Goal: Task Accomplishment & Management: Complete application form

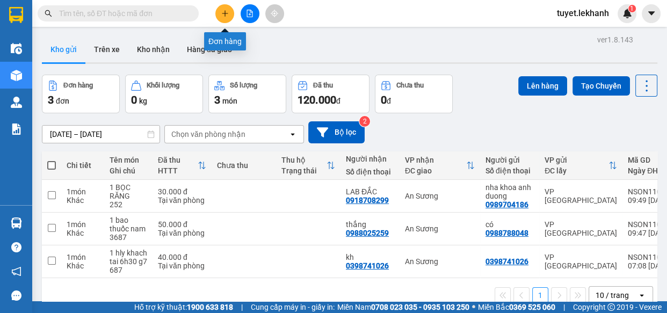
click at [224, 16] on icon "plus" at bounding box center [225, 14] width 8 height 8
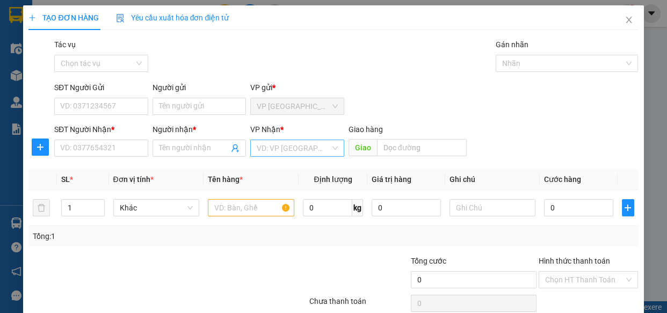
click at [281, 154] on input "search" at bounding box center [294, 148] width 74 height 16
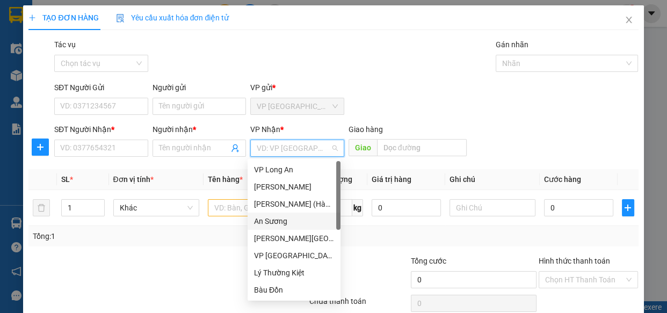
click at [286, 221] on div "An Sương" at bounding box center [294, 221] width 80 height 12
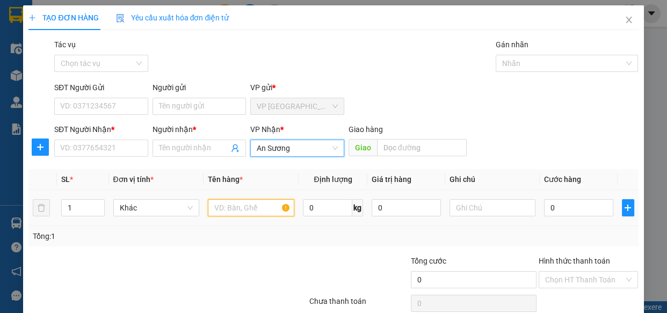
click at [259, 205] on input "text" at bounding box center [251, 207] width 86 height 17
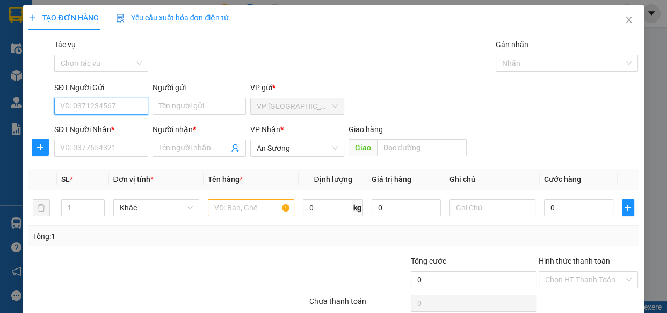
click at [123, 101] on input "SĐT Người Gửi" at bounding box center [101, 106] width 94 height 17
click at [248, 205] on input "text" at bounding box center [251, 207] width 86 height 17
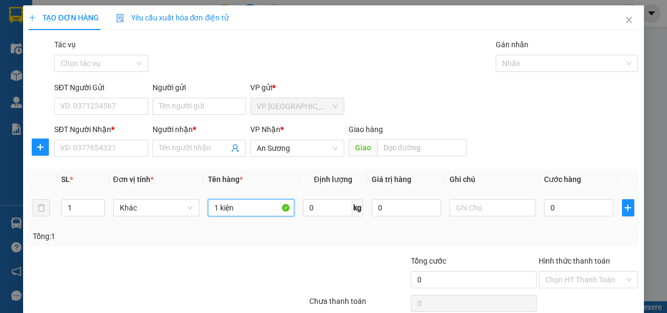
scroll to position [47, 0]
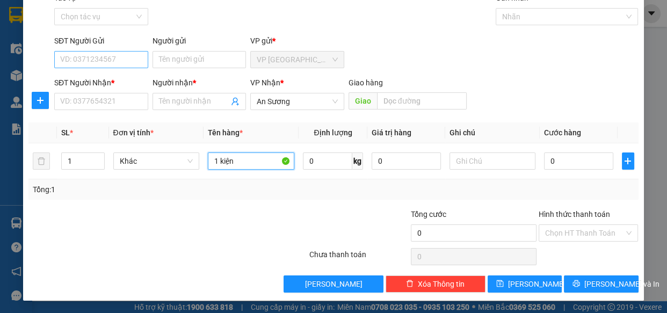
type input "1 kiện"
click at [126, 59] on input "SĐT Người Gửi" at bounding box center [101, 59] width 94 height 17
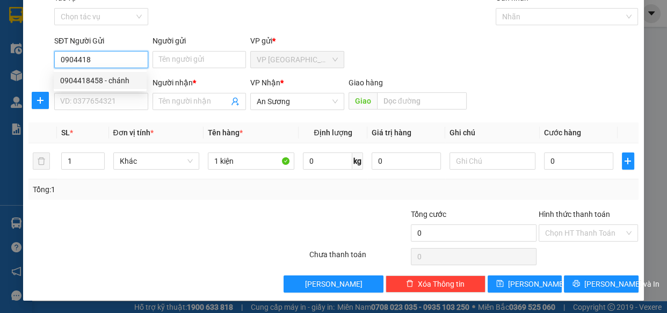
click at [98, 79] on div "0904418458 - chánh" at bounding box center [100, 81] width 80 height 12
type input "0904418458"
type input "chánh"
type input "40.000"
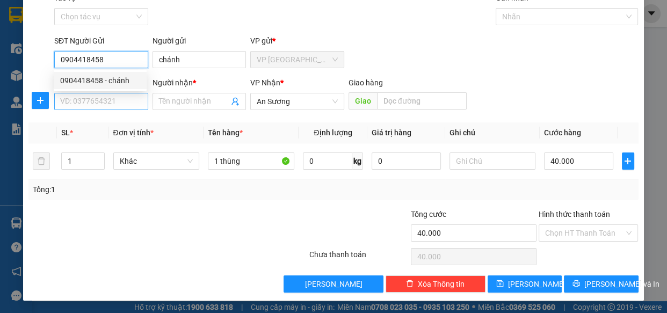
type input "0904418458"
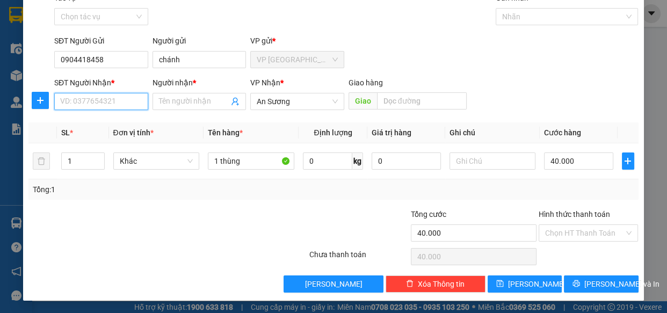
click at [105, 97] on input "SĐT Người Nhận *" at bounding box center [101, 101] width 94 height 17
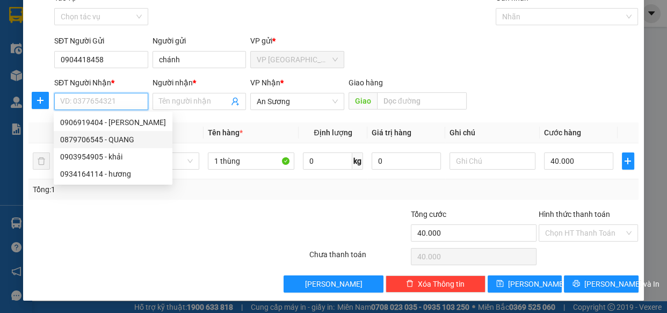
click at [120, 140] on div "0879706545 - QUANG" at bounding box center [113, 140] width 106 height 12
type input "0879706545"
type input "QUANG"
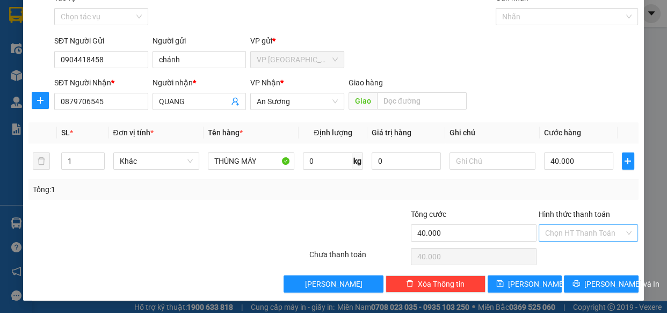
click at [601, 230] on input "Hình thức thanh toán" at bounding box center [584, 233] width 79 height 16
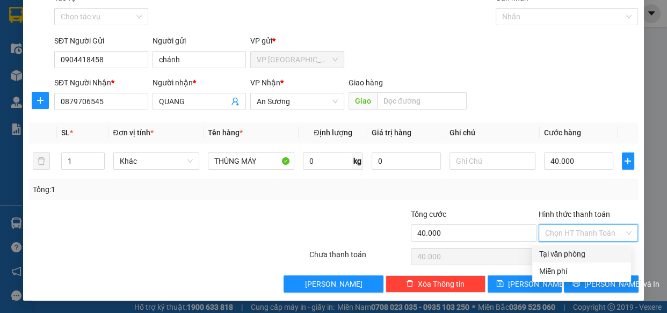
click at [600, 250] on div "Tại văn phòng" at bounding box center [581, 254] width 86 height 12
type input "0"
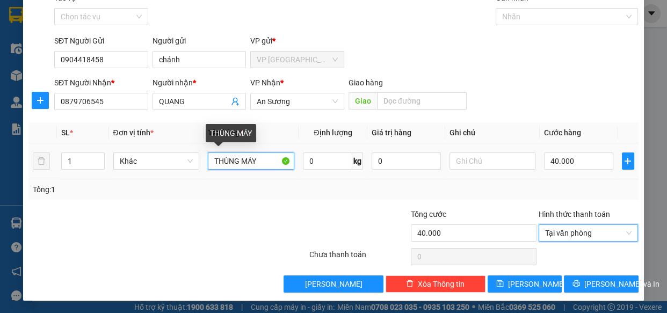
click at [263, 161] on input "THÙNG MÁY" at bounding box center [251, 160] width 86 height 17
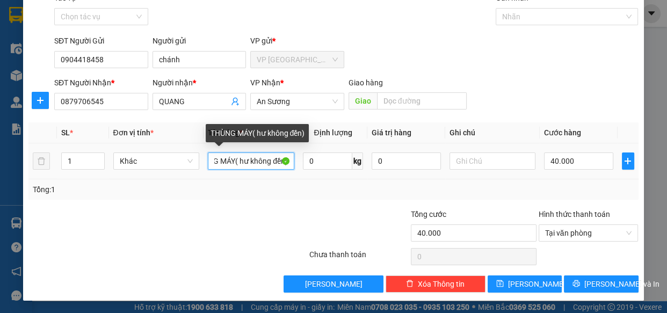
scroll to position [0, 23]
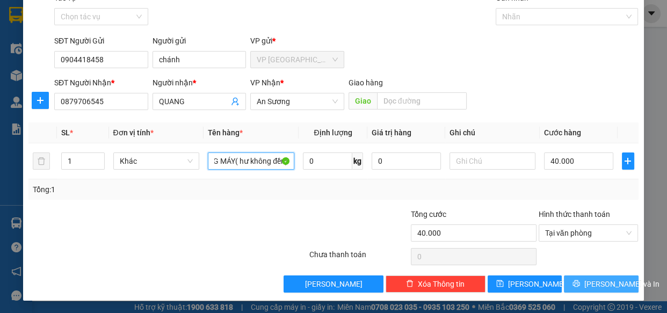
type input "THÙNG MÁY( hư không đền)"
click at [614, 283] on span "[PERSON_NAME] và In" at bounding box center [621, 284] width 75 height 12
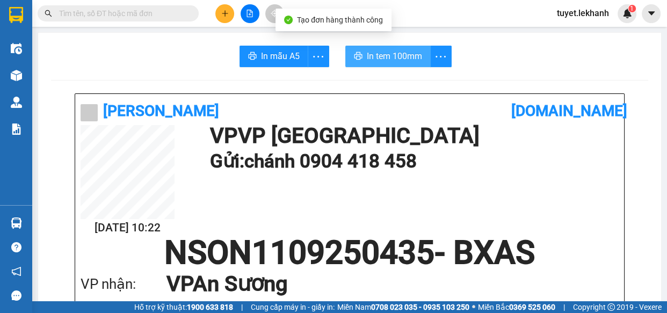
click at [401, 57] on span "In tem 100mm" at bounding box center [394, 55] width 55 height 13
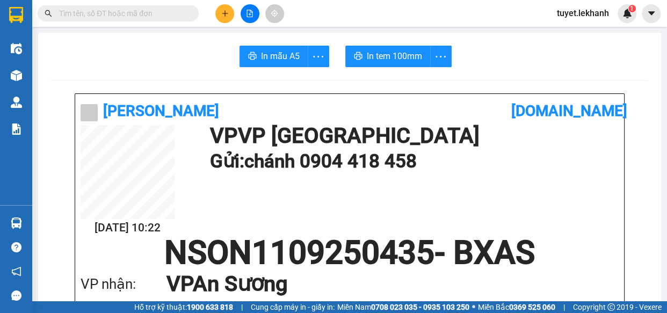
click at [591, 257] on h1 "NSON1109250435 - BXAS" at bounding box center [350, 253] width 538 height 32
click at [187, 11] on span at bounding box center [118, 13] width 161 height 16
drag, startPoint x: 183, startPoint y: 11, endPoint x: 165, endPoint y: 21, distance: 19.7
click at [182, 11] on input "text" at bounding box center [122, 14] width 127 height 12
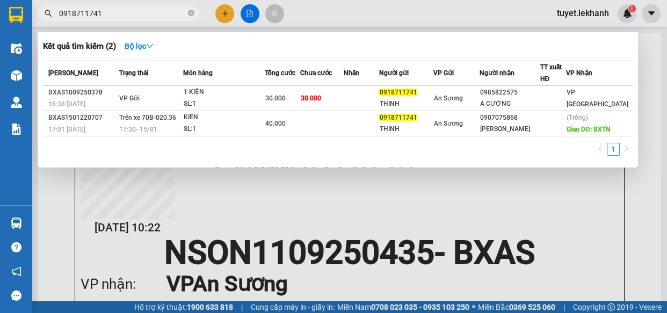
type input "0918711741"
click at [230, 16] on div at bounding box center [333, 156] width 667 height 313
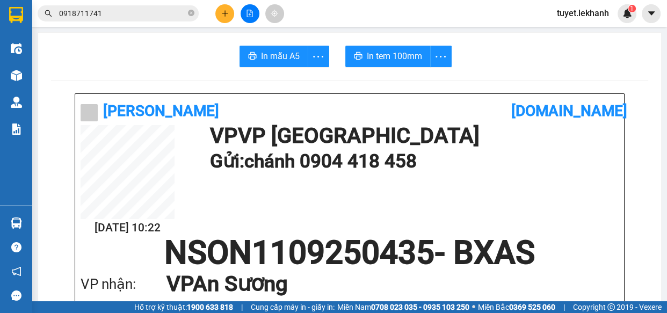
click at [220, 17] on button at bounding box center [224, 13] width 19 height 19
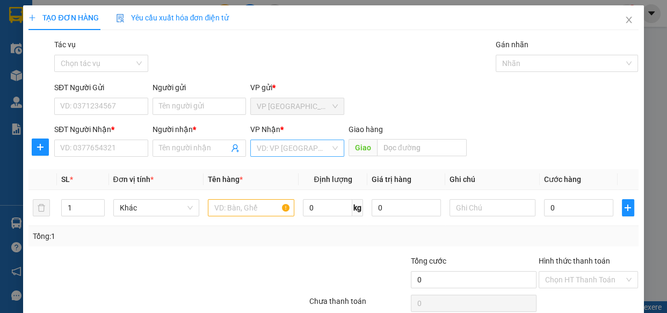
click at [282, 150] on input "search" at bounding box center [294, 148] width 74 height 16
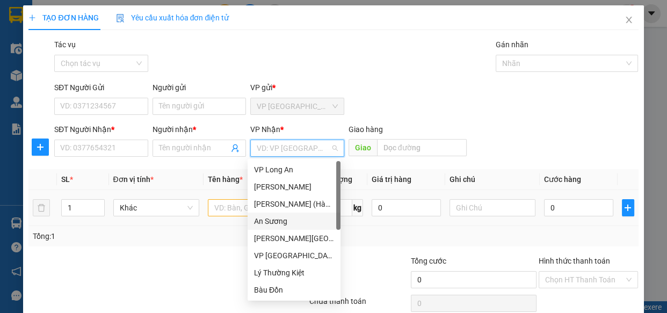
drag, startPoint x: 274, startPoint y: 214, endPoint x: 269, endPoint y: 210, distance: 6.1
click at [274, 214] on div "An Sương" at bounding box center [294, 221] width 93 height 17
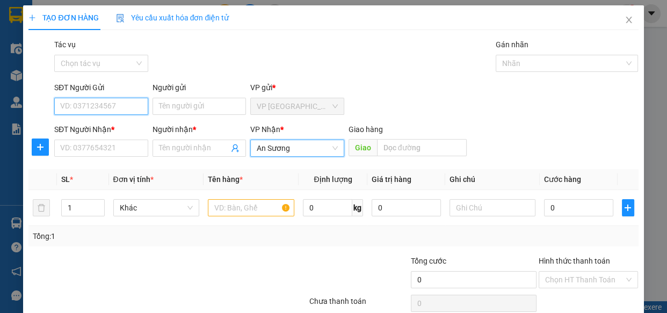
click at [133, 112] on input "SĐT Người Gửi" at bounding box center [101, 106] width 94 height 17
type input "0985822757"
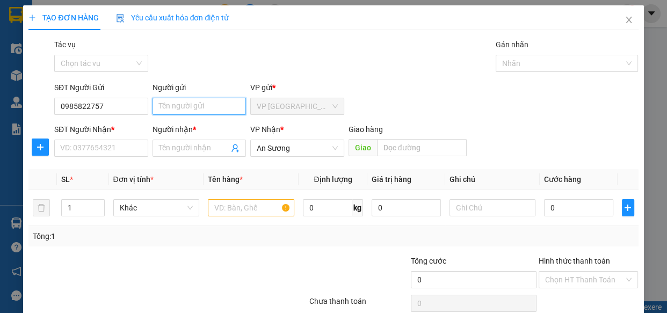
click at [159, 104] on input "Người gửi" at bounding box center [199, 106] width 94 height 17
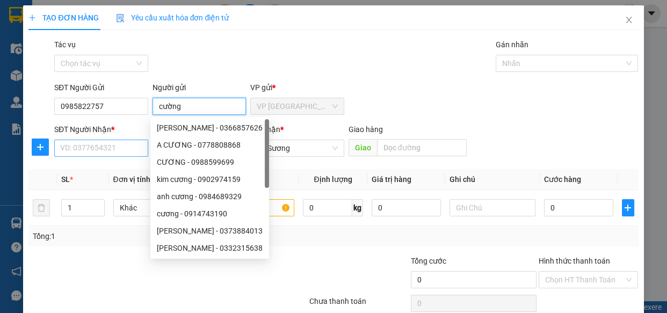
type input "cường"
click at [118, 156] on input "SĐT Người Nhận *" at bounding box center [101, 148] width 94 height 17
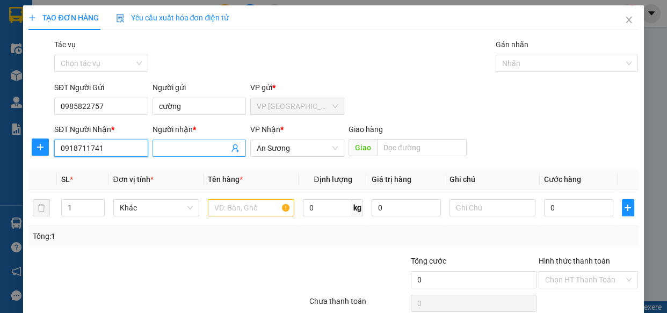
type input "0918711741"
click at [179, 155] on span at bounding box center [199, 148] width 94 height 17
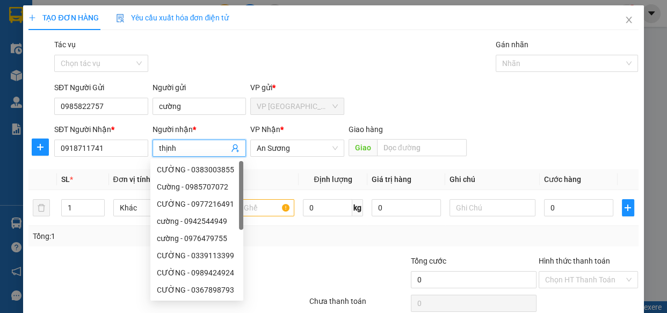
type input "thịnh"
click at [406, 100] on div "SĐT Người Gửi 0985822757 Người gửi cường VP gửi * VP [GEOGRAPHIC_DATA]" at bounding box center [346, 101] width 588 height 38
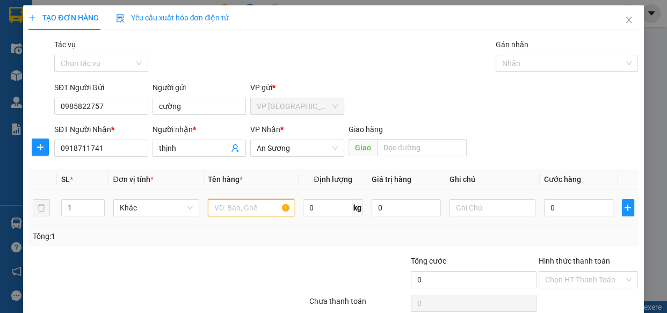
click at [228, 205] on input "text" at bounding box center [251, 207] width 86 height 17
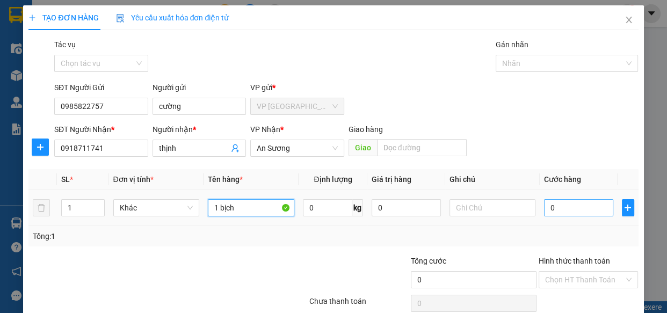
type input "1 bịch"
click at [587, 209] on input "0" at bounding box center [578, 207] width 69 height 17
type input "3"
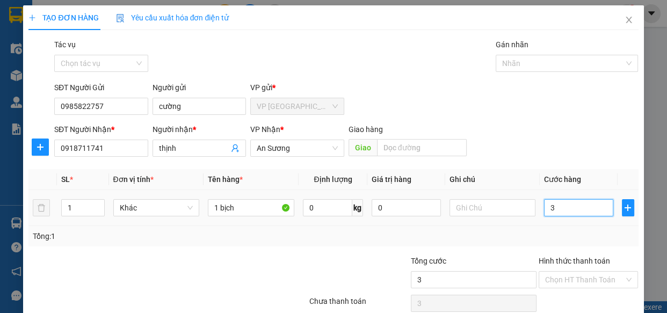
type input "30"
click at [583, 178] on th "Cước hàng" at bounding box center [579, 179] width 78 height 21
type input "30.000"
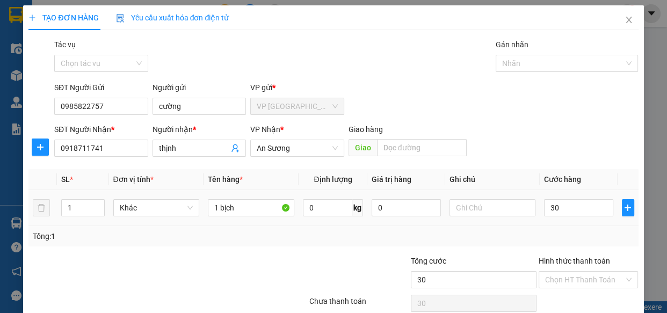
type input "30.000"
click at [584, 282] on input "Hình thức thanh toán" at bounding box center [584, 280] width 79 height 16
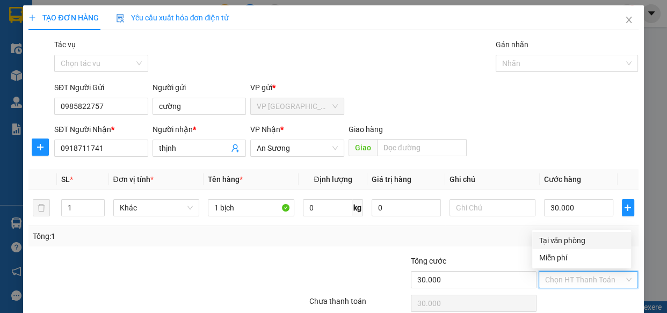
click at [581, 242] on div "Tại văn phòng" at bounding box center [581, 241] width 86 height 12
type input "0"
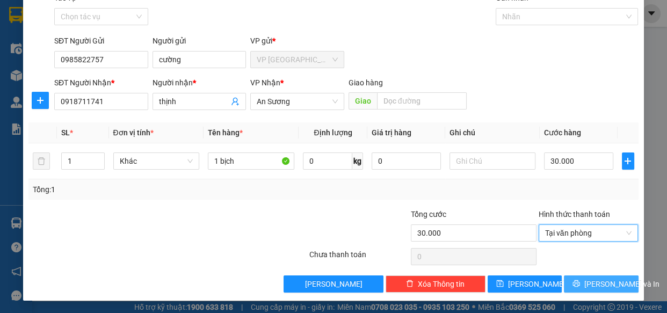
click at [578, 280] on icon "printer" at bounding box center [576, 284] width 8 height 8
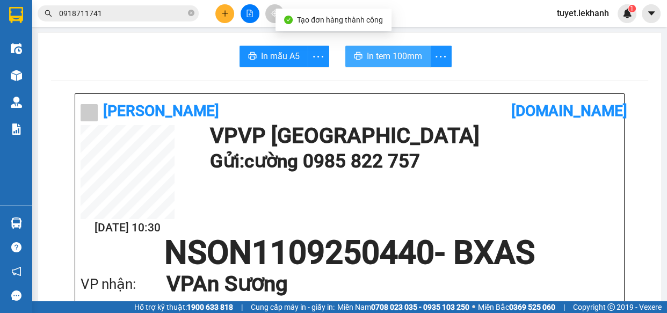
click at [360, 60] on button "In tem 100mm" at bounding box center [387, 56] width 85 height 21
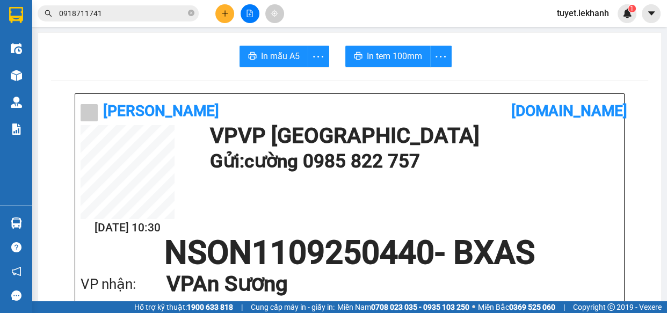
scroll to position [48, 0]
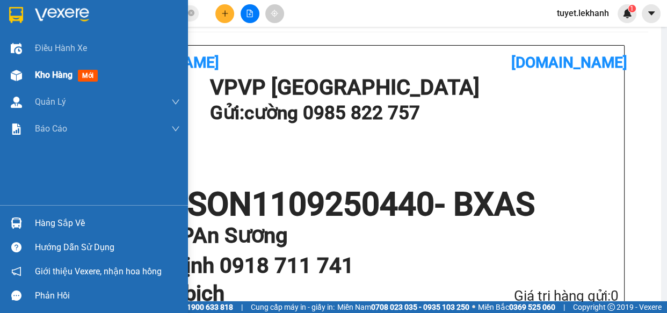
click at [45, 70] on span "Kho hàng" at bounding box center [54, 75] width 38 height 10
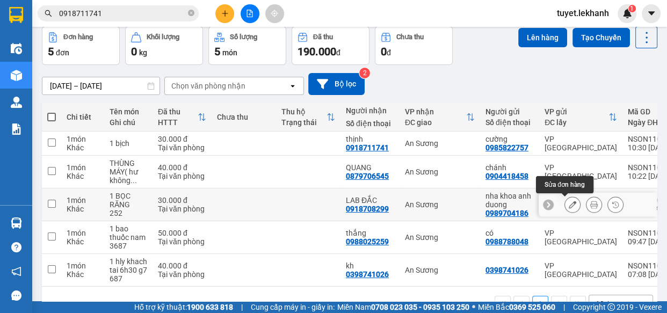
click at [569, 206] on icon at bounding box center [573, 205] width 8 height 8
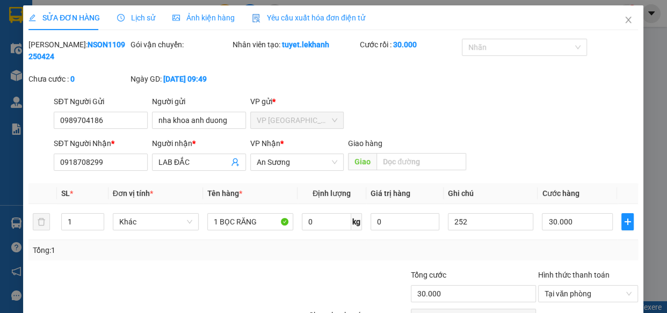
type input "0989704186"
type input "nha khoa anh duong"
type input "0918708299"
type input "LAB ĐẮC"
type input "30.000"
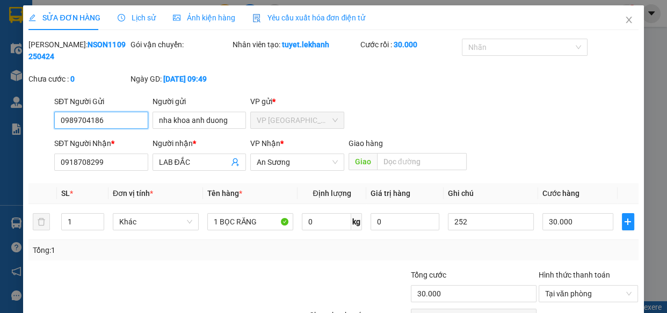
scroll to position [61, 0]
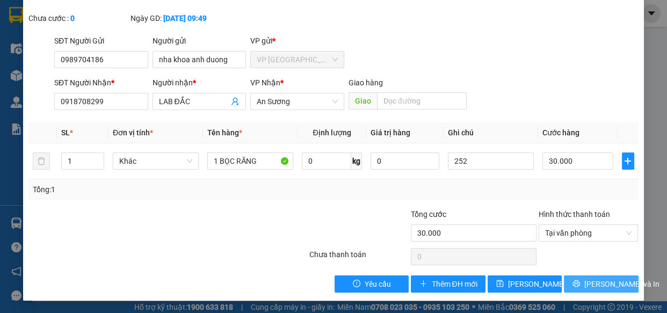
click at [581, 289] on button "[PERSON_NAME] và In" at bounding box center [601, 283] width 74 height 17
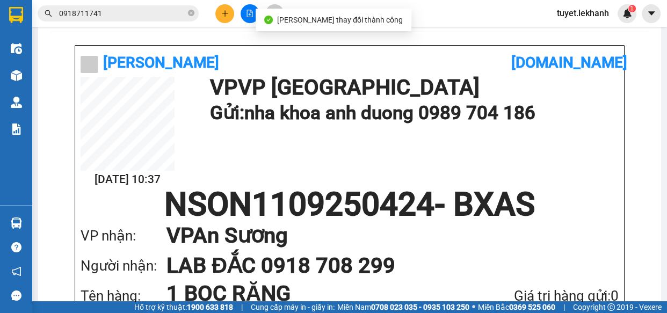
scroll to position [97, 0]
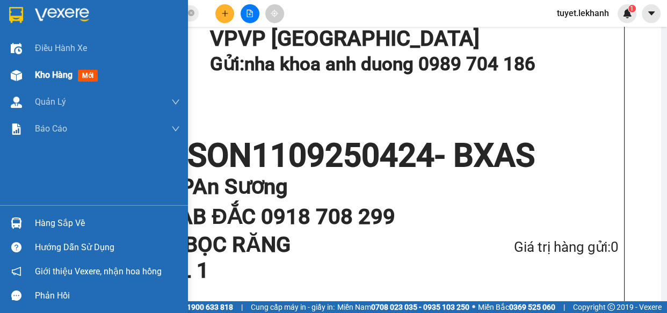
click at [68, 68] on div "Kho hàng mới" at bounding box center [107, 75] width 145 height 27
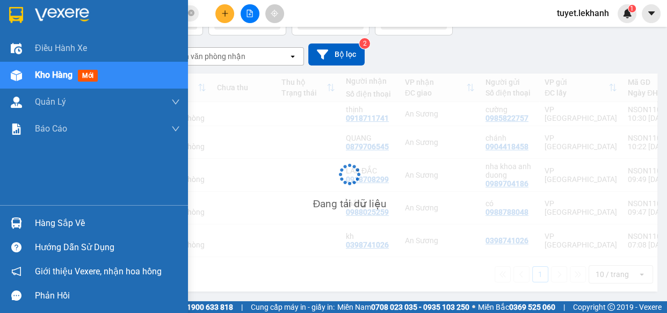
scroll to position [81, 0]
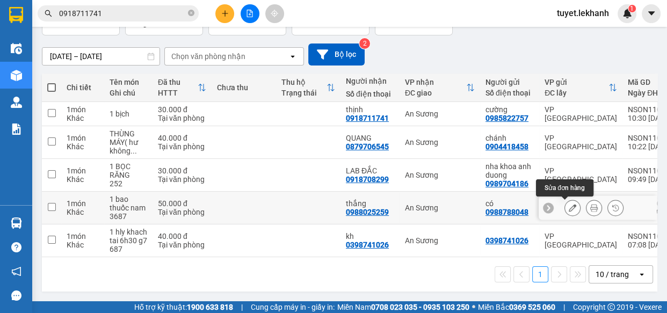
click at [569, 204] on icon at bounding box center [573, 208] width 8 height 8
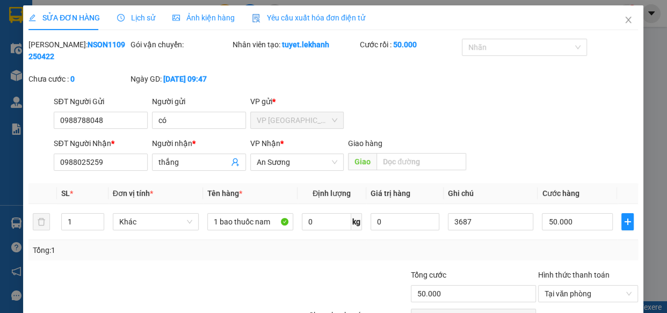
type input "0988788048"
type input "có"
type input "0988025259"
type input "thắng"
type input "50.000"
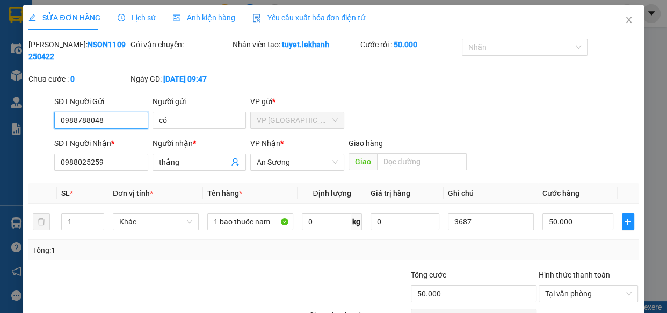
scroll to position [61, 0]
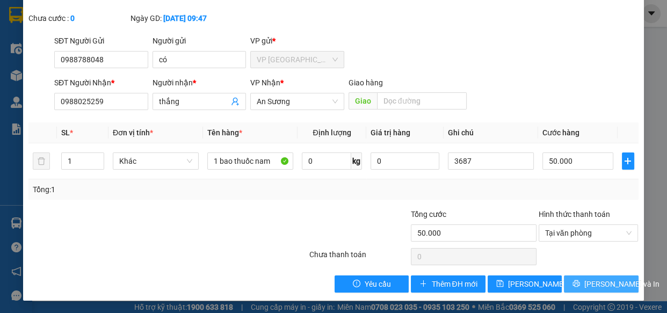
click at [564, 282] on button "[PERSON_NAME] và In" at bounding box center [601, 283] width 74 height 17
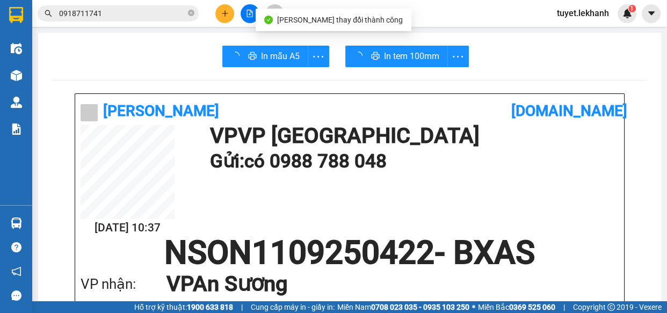
scroll to position [97, 0]
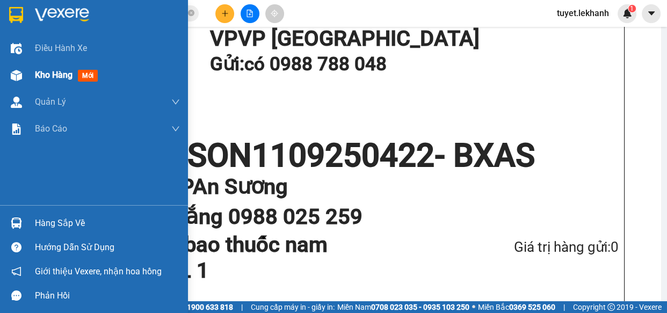
click at [27, 75] on div "Kho hàng mới" at bounding box center [94, 75] width 188 height 27
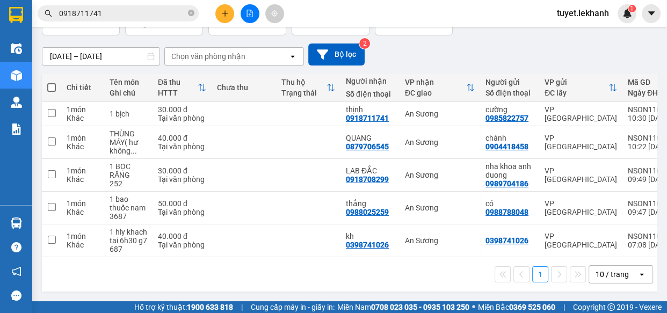
scroll to position [81, 0]
click at [565, 206] on button at bounding box center [572, 208] width 15 height 19
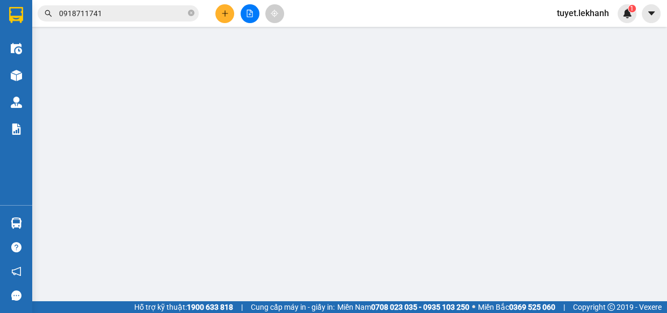
type input "0988788048"
type input "có"
type input "0988025259"
type input "thắng"
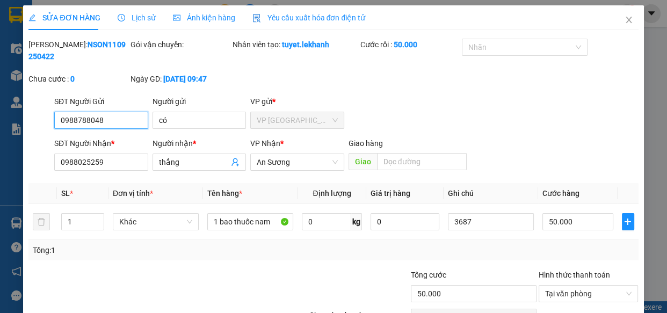
scroll to position [61, 0]
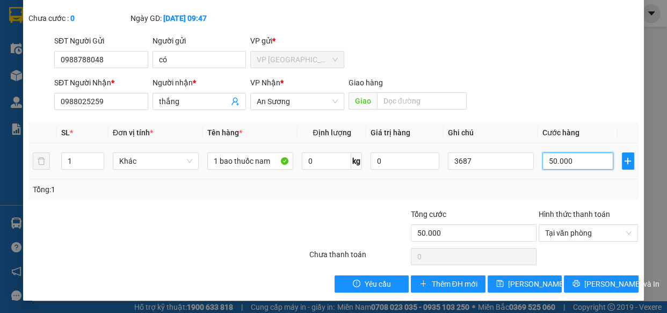
click at [583, 156] on input "50.000" at bounding box center [577, 160] width 71 height 17
type input "4"
type input "40"
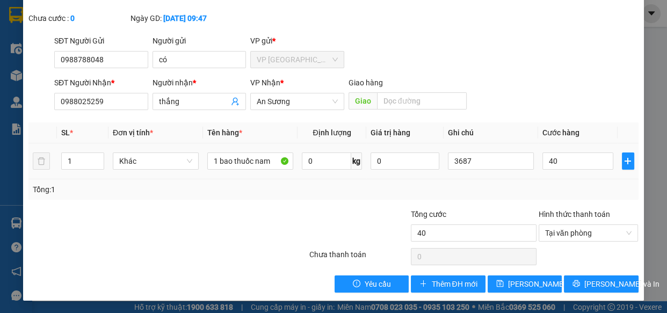
type input "40.000"
click at [603, 82] on div "SĐT Người Nhận * 0988025259 Người nhận * thắng VP Nhận * An Sương Giao hàng Gi…" at bounding box center [346, 96] width 588 height 38
click at [533, 284] on span "[PERSON_NAME] thay đổi" at bounding box center [551, 284] width 86 height 12
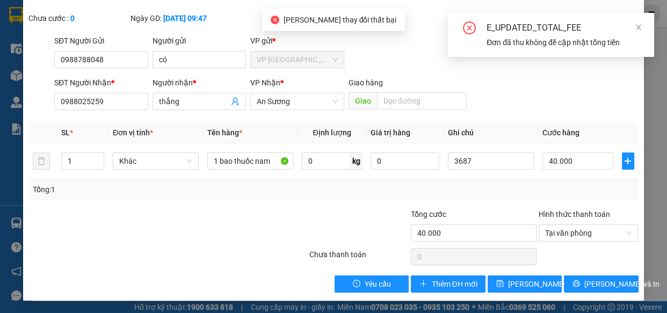
click at [633, 25] on div "E_UPDATED_TOTAL_FEE" at bounding box center [563, 27] width 155 height 13
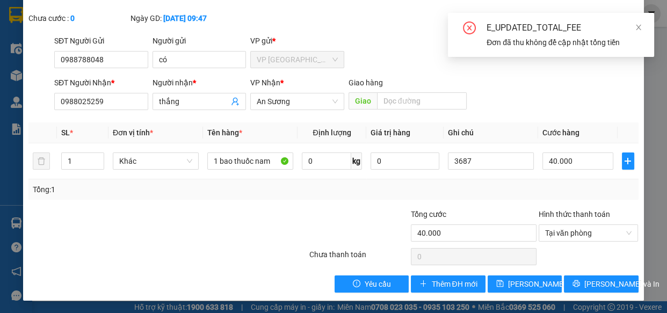
scroll to position [0, 0]
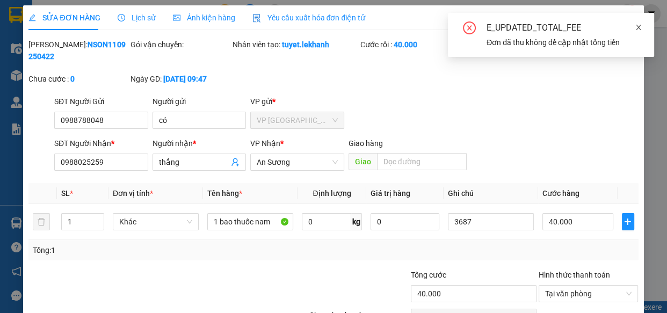
click at [640, 28] on icon "close" at bounding box center [639, 28] width 8 height 8
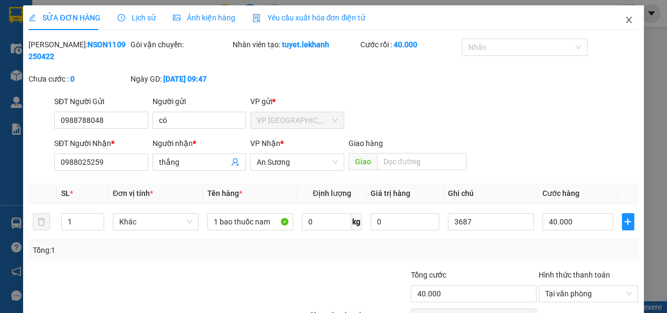
click at [624, 21] on icon "close" at bounding box center [628, 20] width 9 height 9
